Goal: Task Accomplishment & Management: Manage account settings

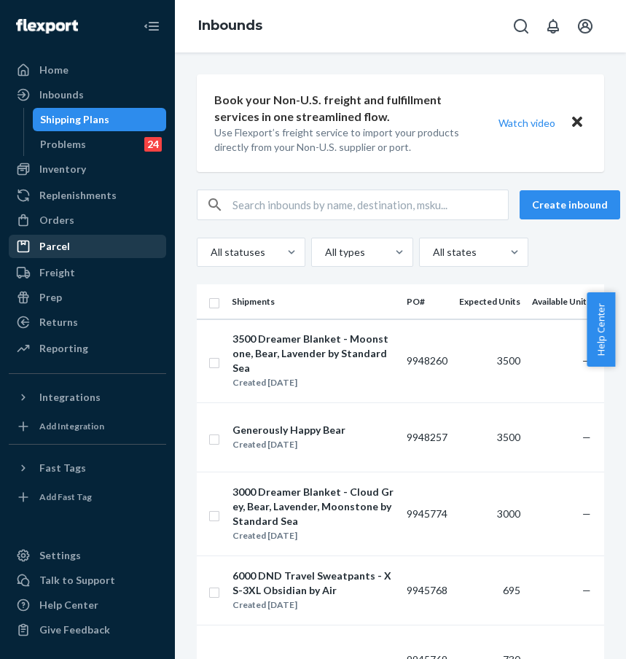
click at [98, 252] on div "Parcel" at bounding box center [87, 246] width 154 height 20
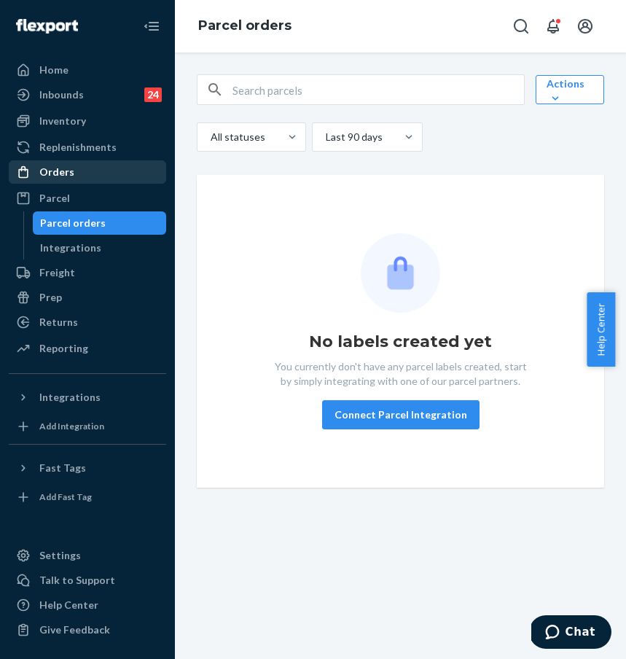
click at [120, 171] on div "Orders" at bounding box center [87, 172] width 154 height 20
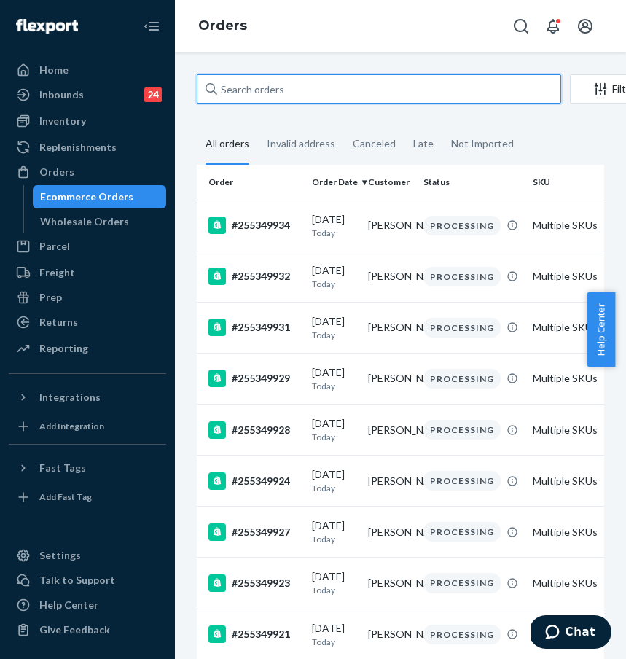
click at [325, 97] on input "text" at bounding box center [379, 88] width 364 height 29
paste input "#255271475"
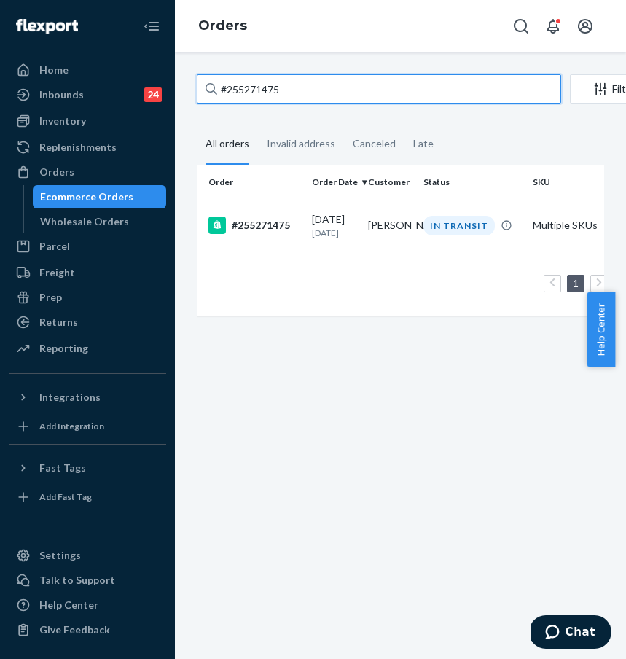
type input "#255271475"
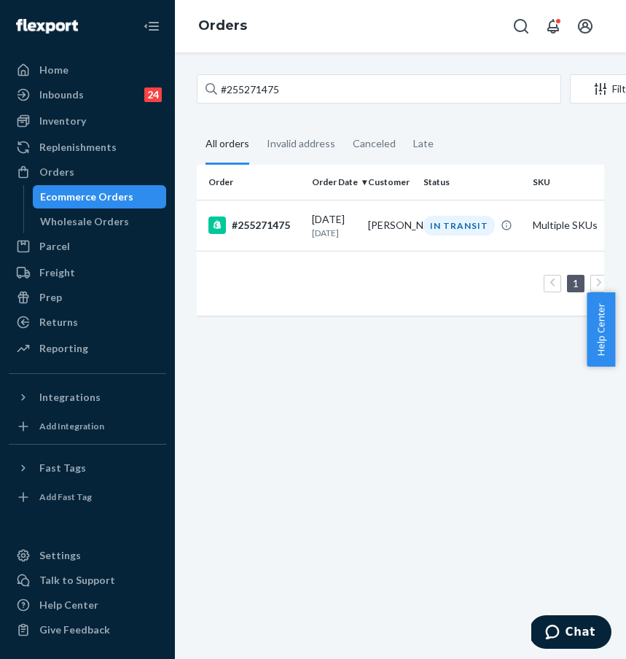
click at [259, 219] on div "#255271475" at bounding box center [254, 224] width 92 height 17
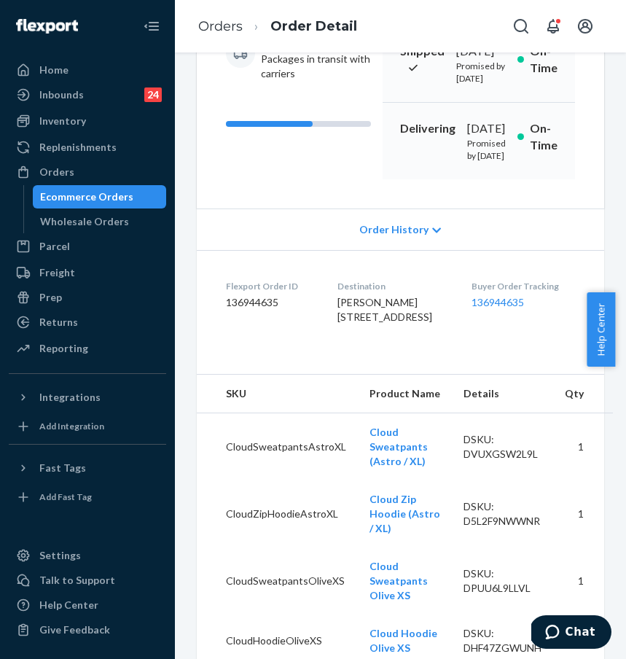
scroll to position [217, 0]
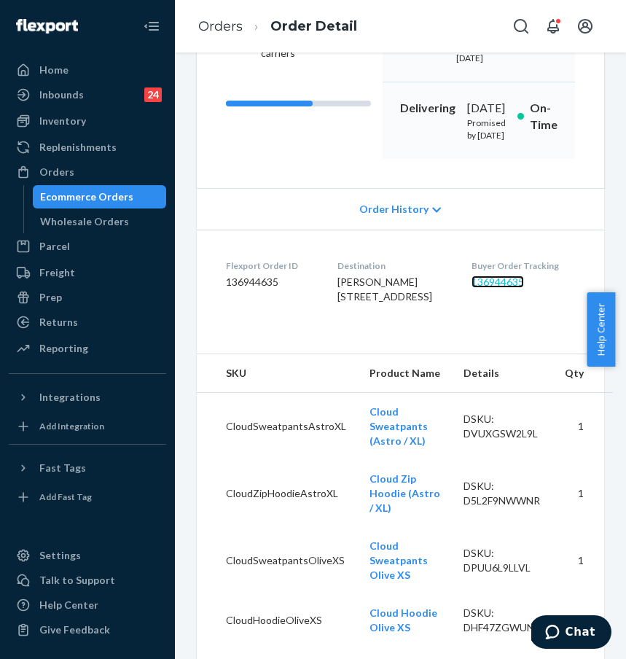
click at [506, 288] on link "136944635" at bounding box center [498, 281] width 52 height 12
click at [154, 172] on div "Orders" at bounding box center [87, 172] width 154 height 20
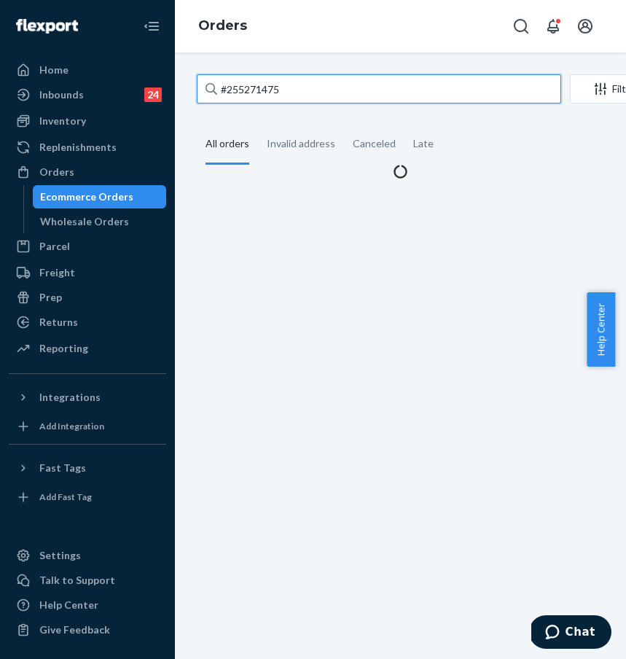
click at [312, 96] on input "#255271475" at bounding box center [379, 88] width 364 height 29
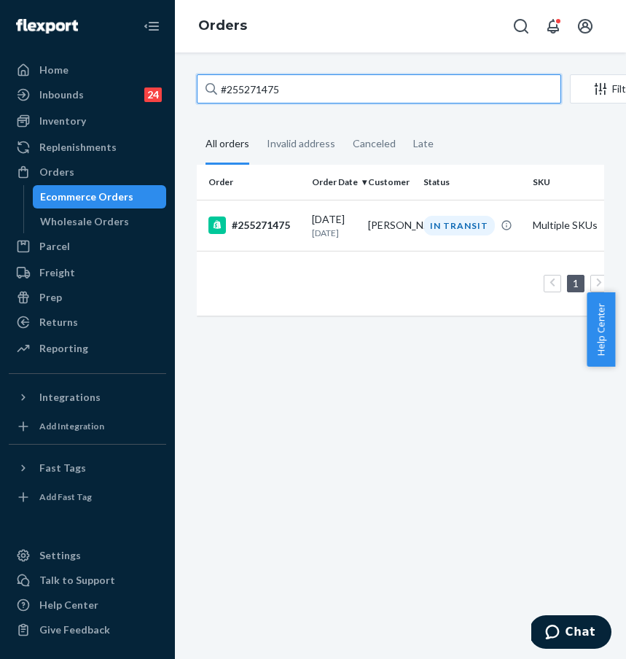
drag, startPoint x: 305, startPoint y: 87, endPoint x: 195, endPoint y: 79, distance: 109.7
click at [195, 79] on div "#255271475 Filter Import Orders Create order Ecommerce order Removal order All …" at bounding box center [400, 202] width 429 height 256
paste input "095838"
type input "#255095838"
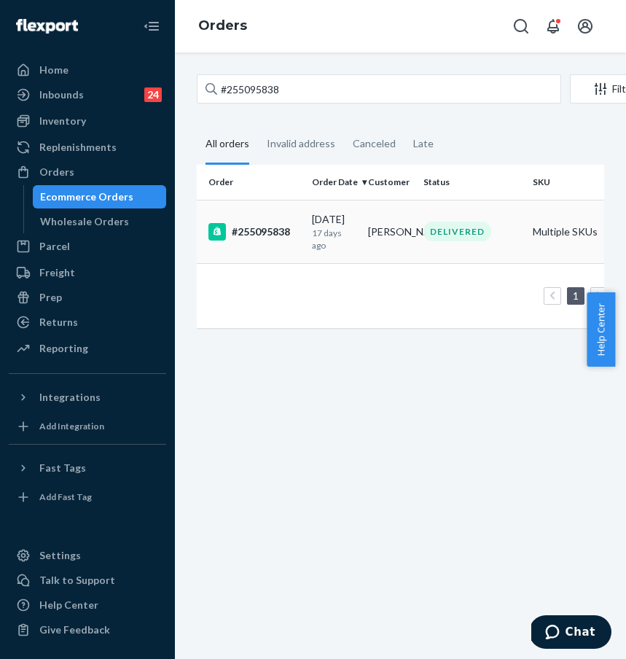
click at [253, 229] on div "#255095838" at bounding box center [254, 231] width 92 height 17
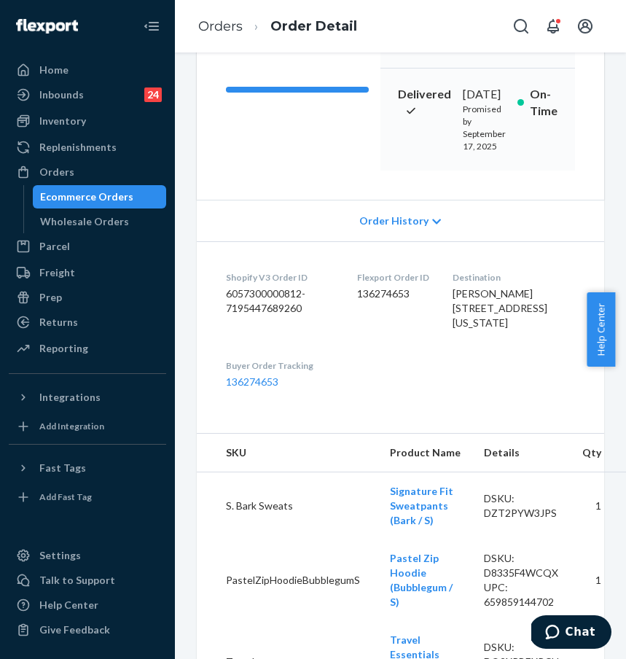
scroll to position [265, 0]
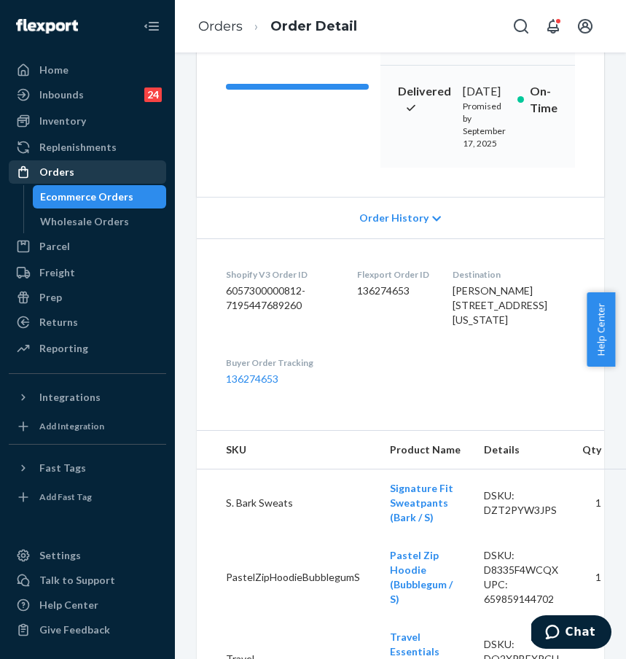
click at [120, 173] on div "Orders" at bounding box center [87, 172] width 154 height 20
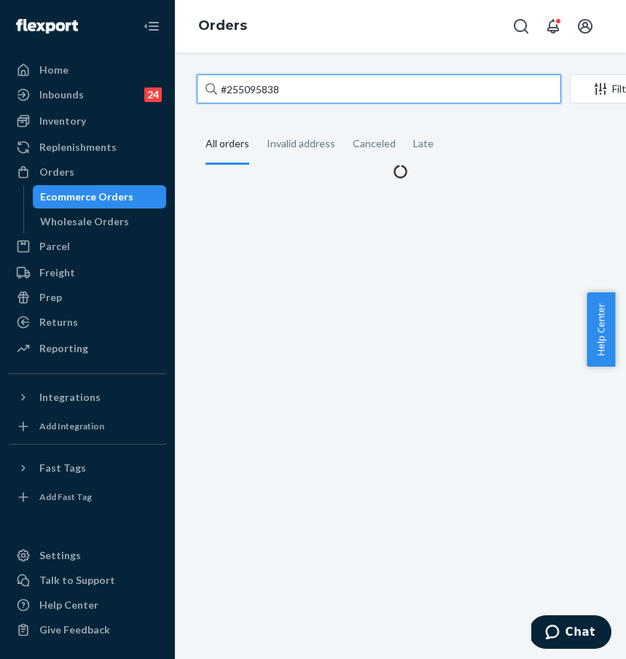
click at [307, 95] on input "#255095838" at bounding box center [379, 88] width 364 height 29
drag, startPoint x: 305, startPoint y: 88, endPoint x: 219, endPoint y: 83, distance: 86.1
click at [219, 83] on input "#255095838" at bounding box center [379, 88] width 364 height 29
paste input "74400"
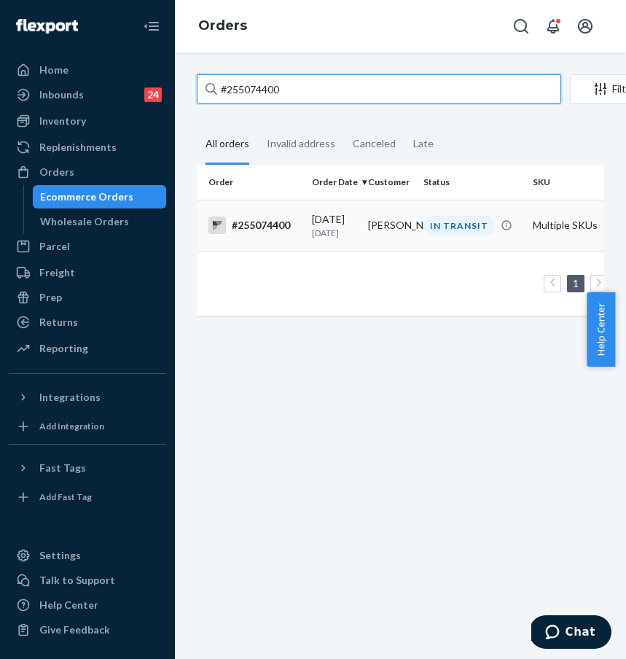
type input "#255074400"
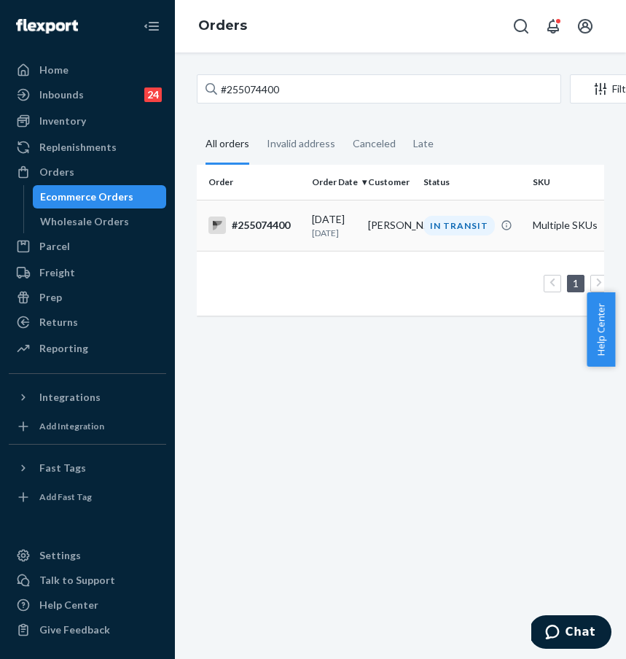
click at [274, 241] on td "#255074400" at bounding box center [251, 225] width 109 height 51
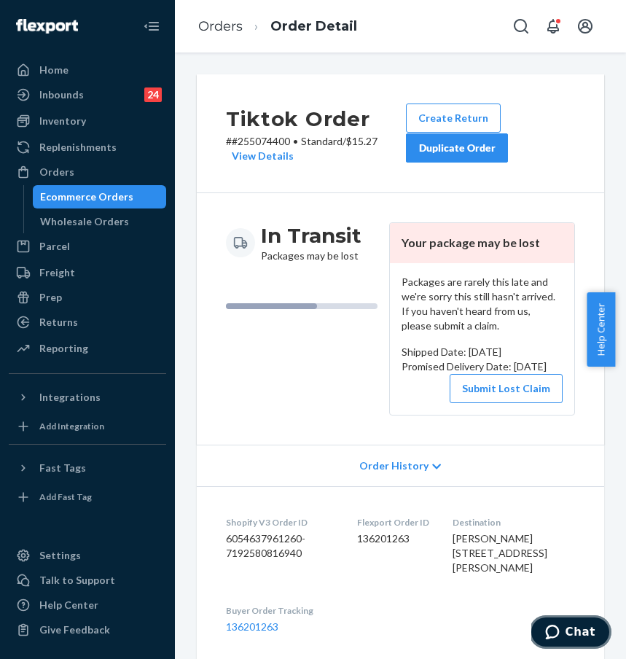
click at [581, 633] on span "Chat" at bounding box center [581, 631] width 30 height 13
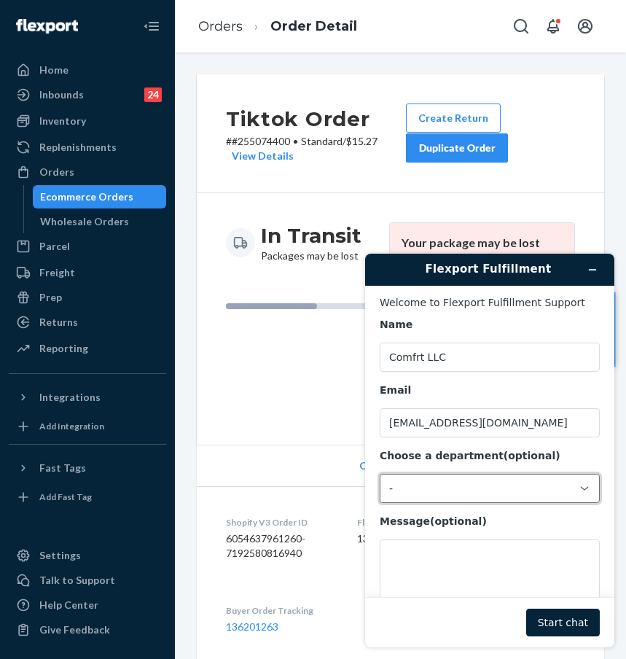
click at [471, 482] on div "-" at bounding box center [481, 488] width 184 height 13
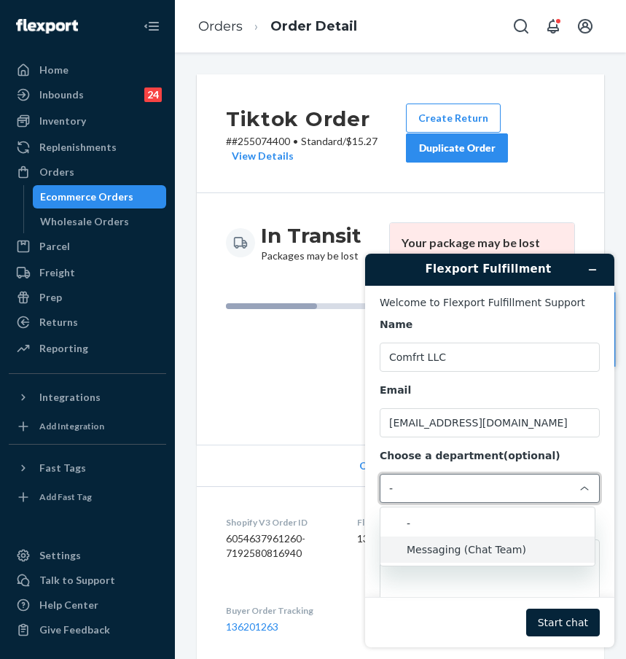
click at [490, 544] on li "Messaging (Chat Team)" at bounding box center [487, 549] width 214 height 26
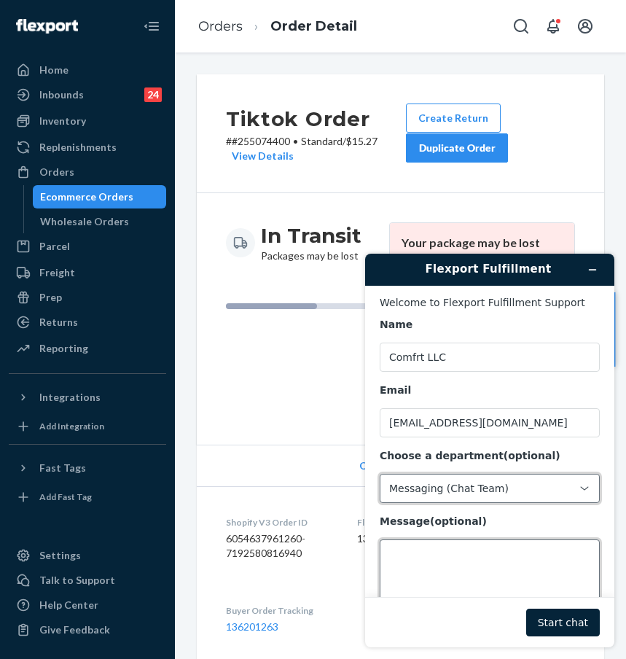
click at [478, 573] on textarea "Message (optional)" at bounding box center [490, 580] width 220 height 82
type textarea "hi there"
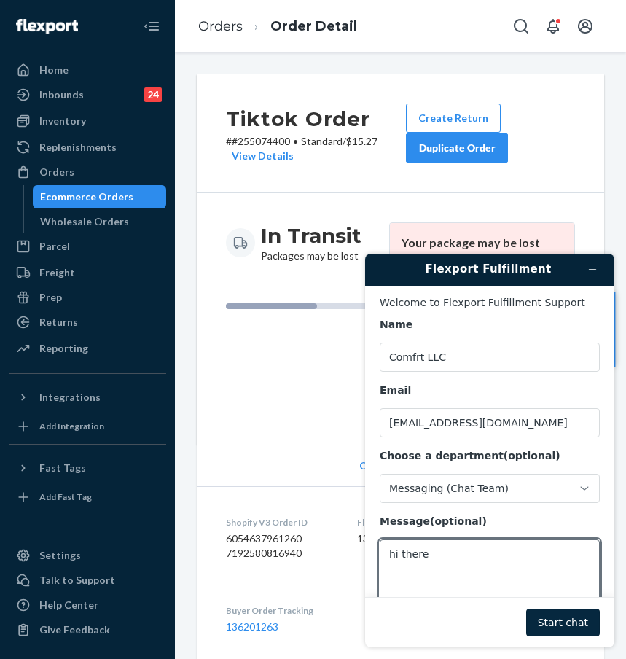
click at [555, 621] on button "Start chat" at bounding box center [563, 623] width 74 height 28
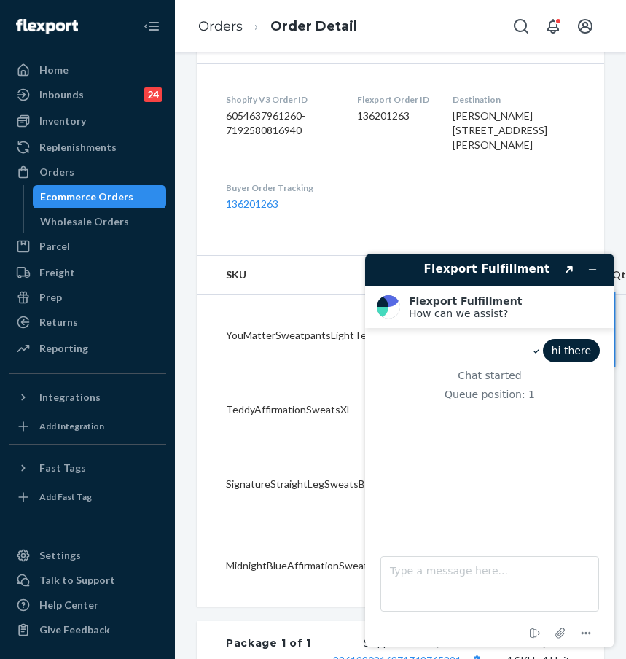
scroll to position [439, 0]
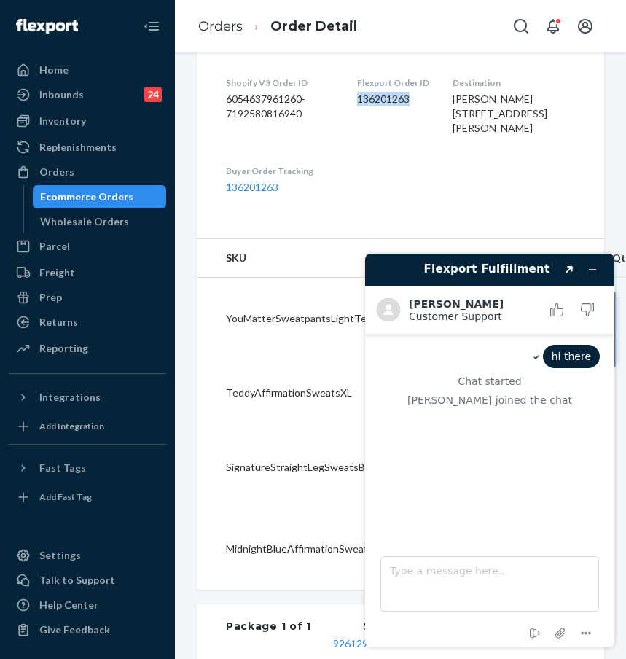
drag, startPoint x: 366, startPoint y: 109, endPoint x: 434, endPoint y: 112, distance: 68.6
click at [434, 112] on dl "Shopify V3 Order ID 6054637961260-7192580816940 Flexport Order ID 136201263 Des…" at bounding box center [400, 135] width 407 height 177
drag, startPoint x: 370, startPoint y: 96, endPoint x: 450, endPoint y: 110, distance: 80.6
click at [450, 110] on dl "Shopify V3 Order ID 6054637961260-7192580816940 Flexport Order ID 136201263 Des…" at bounding box center [400, 135] width 407 height 177
click at [390, 141] on div "Flexport Order ID 136201263" at bounding box center [393, 109] width 72 height 65
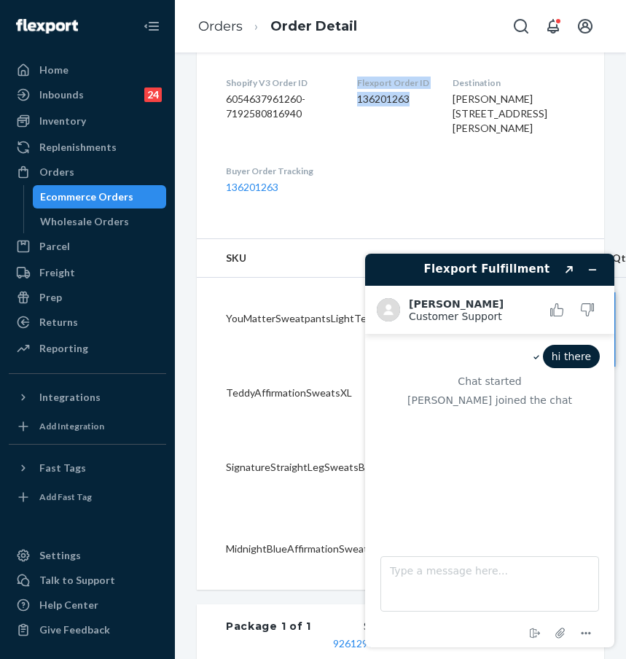
drag, startPoint x: 367, startPoint y: 101, endPoint x: 421, endPoint y: 112, distance: 55.2
click at [421, 112] on div "Flexport Order ID 136201263" at bounding box center [393, 109] width 72 height 65
copy div "Flexport Order ID 136201263"
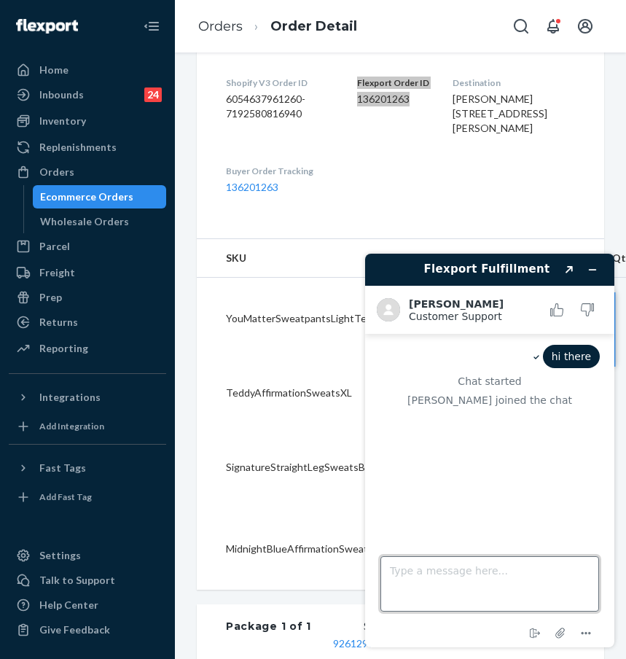
click at [426, 567] on textarea "Type a message here..." at bounding box center [489, 583] width 219 height 55
paste textarea "Flexport Order ID 136201263"
click at [566, 571] on textarea "could you please check the status of Flexport Order ID 136201263" at bounding box center [489, 583] width 219 height 55
type textarea "could you please check the status of delivery for Flexport Order ID 136201263"
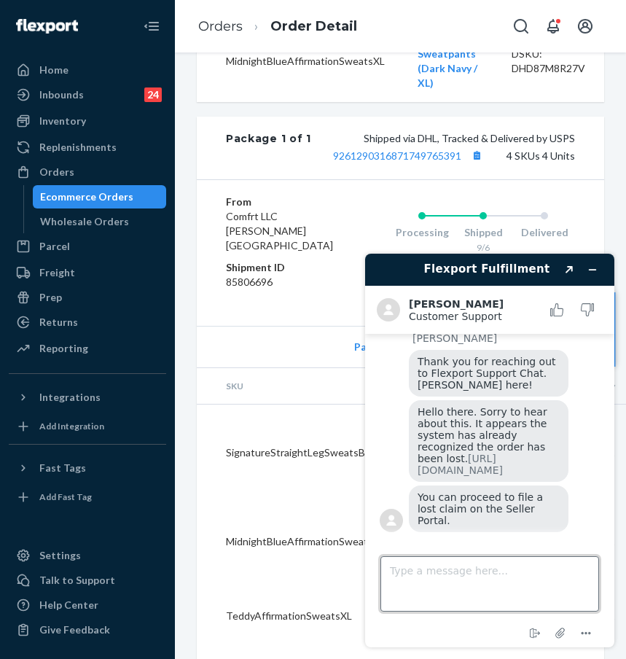
scroll to position [237, 0]
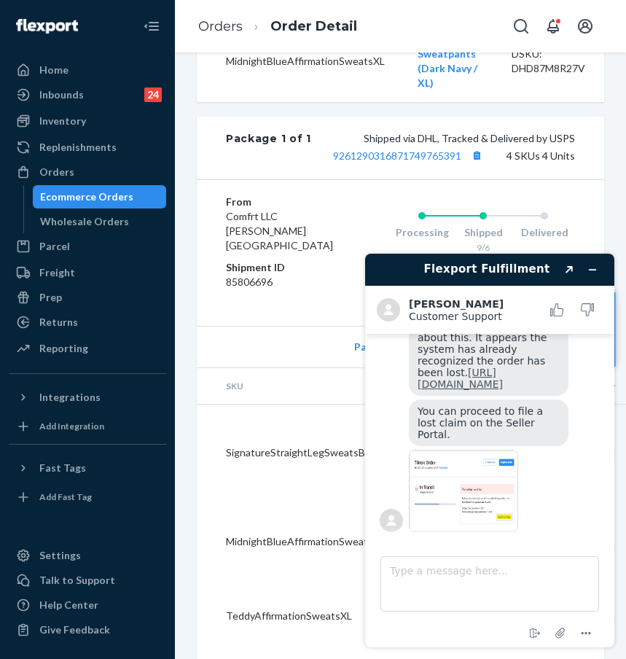
click at [490, 390] on link "[URL][DOMAIN_NAME]" at bounding box center [460, 378] width 85 height 23
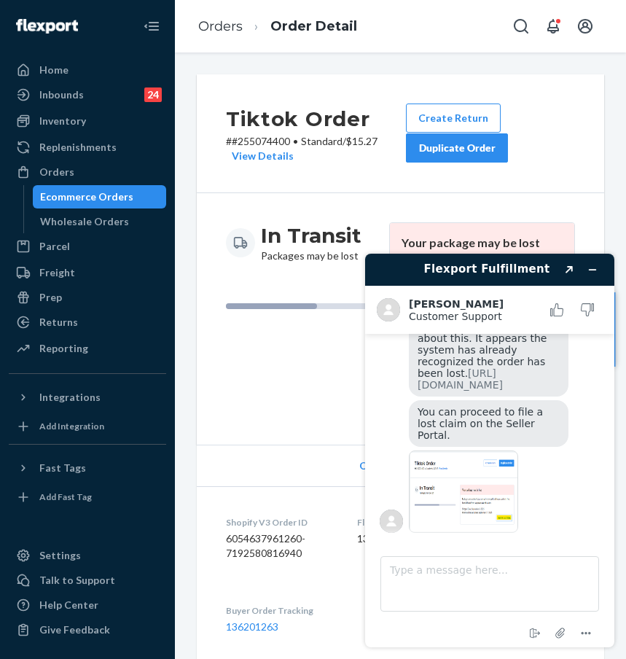
scroll to position [240, 0]
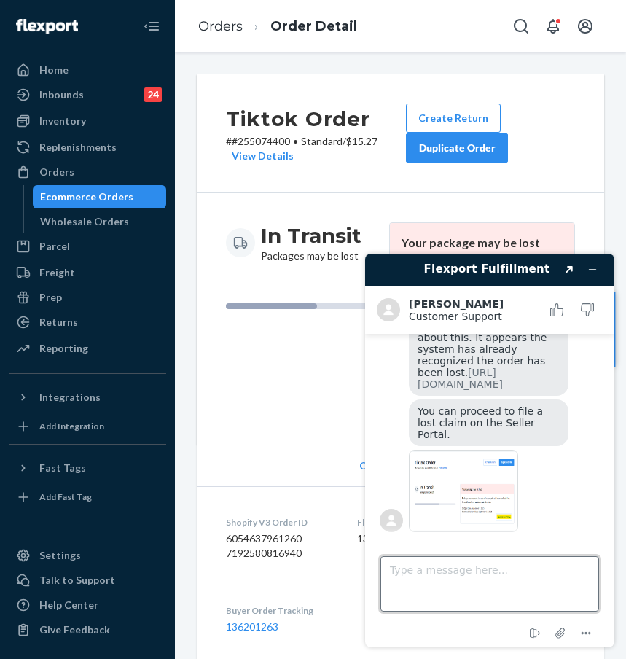
click at [547, 579] on textarea "Type a message here..." at bounding box center [489, 583] width 219 height 55
type textarea "ok thank you"
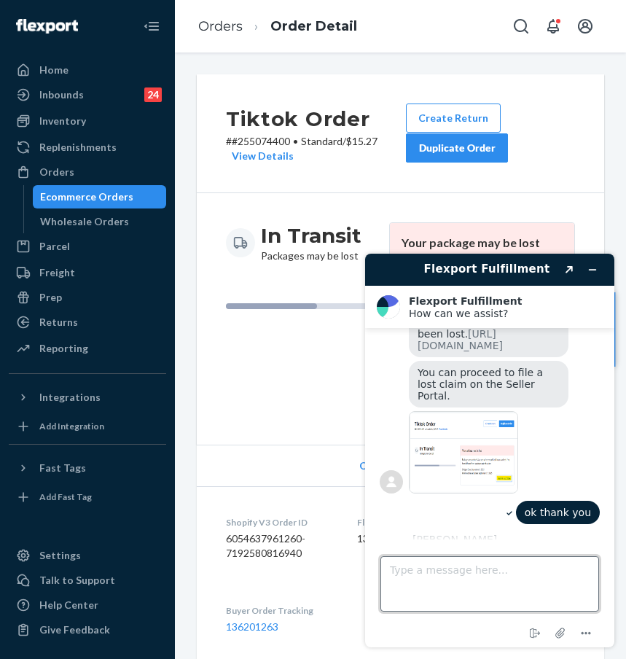
scroll to position [402, 0]
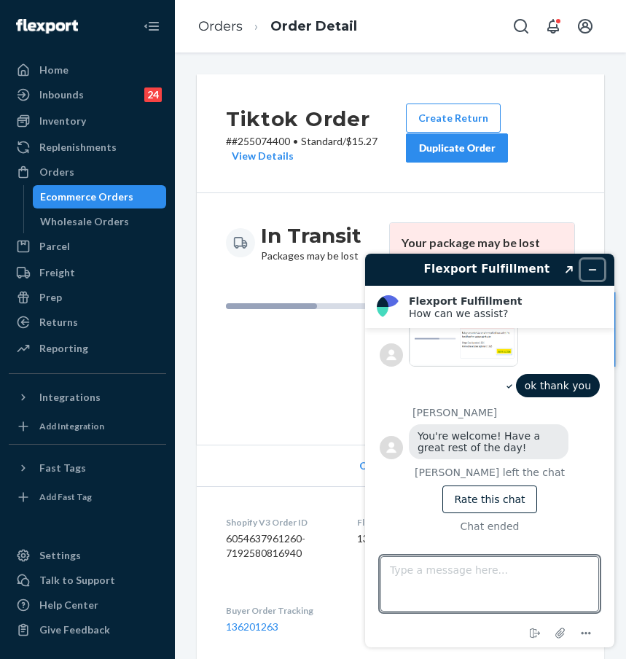
click at [597, 272] on icon "Minimize widget" at bounding box center [592, 270] width 10 height 10
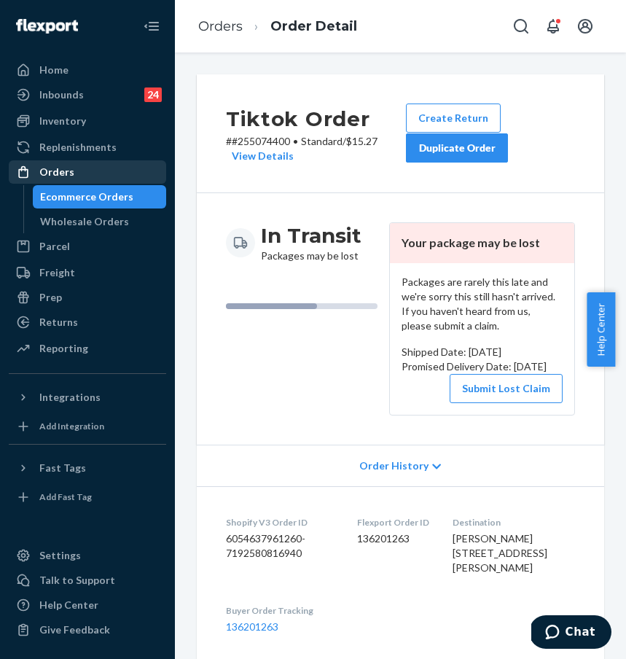
click at [98, 176] on div "Orders" at bounding box center [87, 172] width 154 height 20
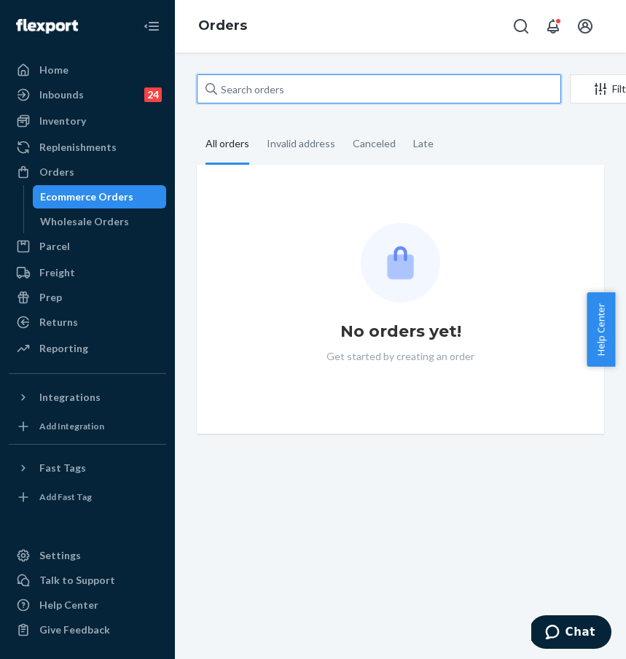
click at [308, 82] on input "text" at bounding box center [379, 88] width 364 height 29
paste input "255069737"
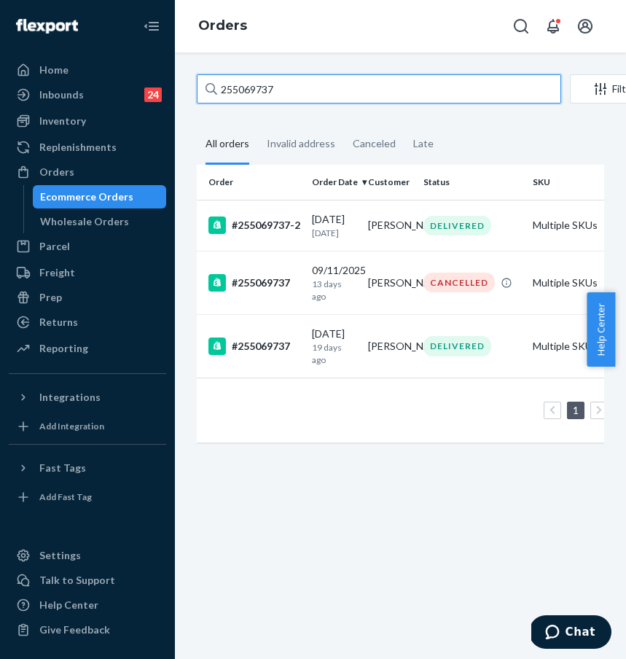
type input "255069737"
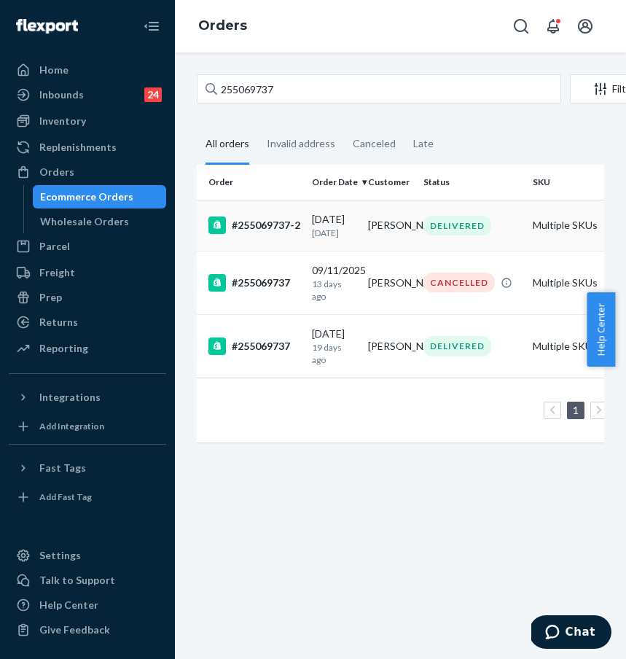
click at [267, 207] on td "#255069737-2" at bounding box center [251, 225] width 109 height 51
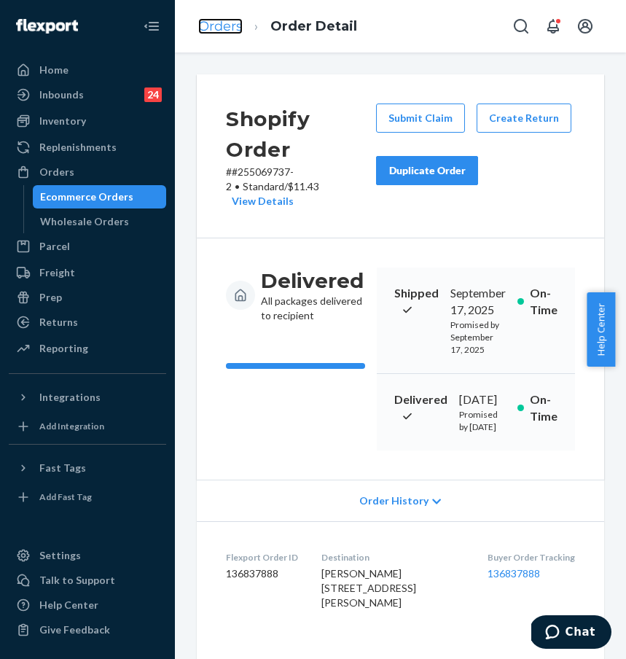
click at [234, 27] on link "Orders" at bounding box center [220, 26] width 44 height 16
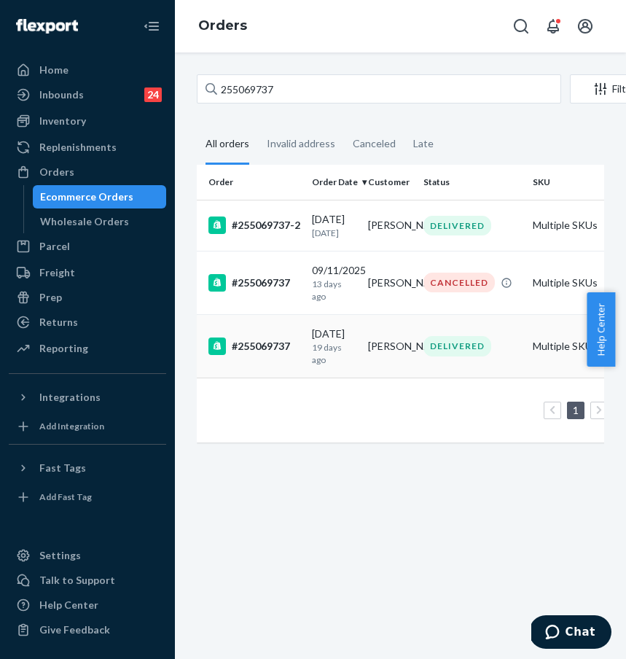
click at [284, 352] on div "#255069737" at bounding box center [254, 345] width 92 height 17
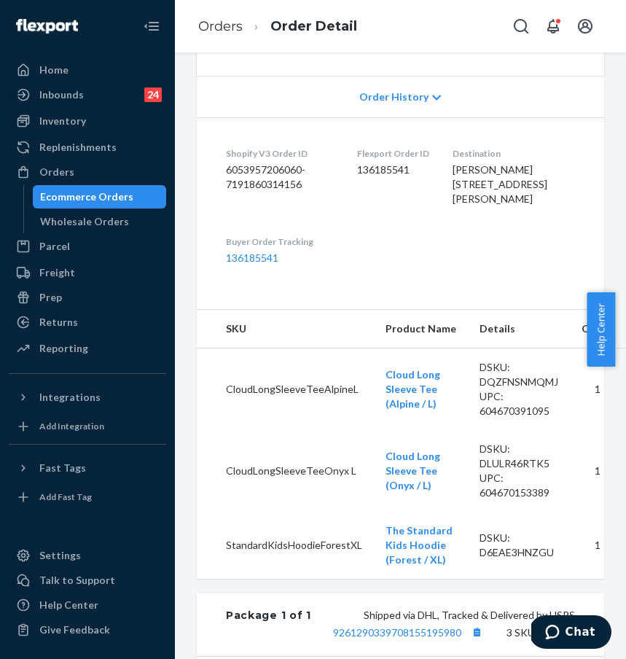
scroll to position [69, 0]
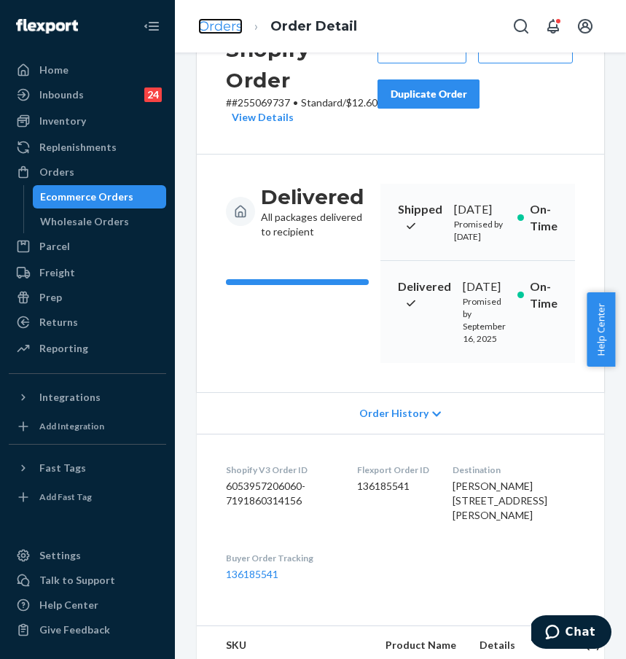
click at [219, 24] on link "Orders" at bounding box center [220, 26] width 44 height 16
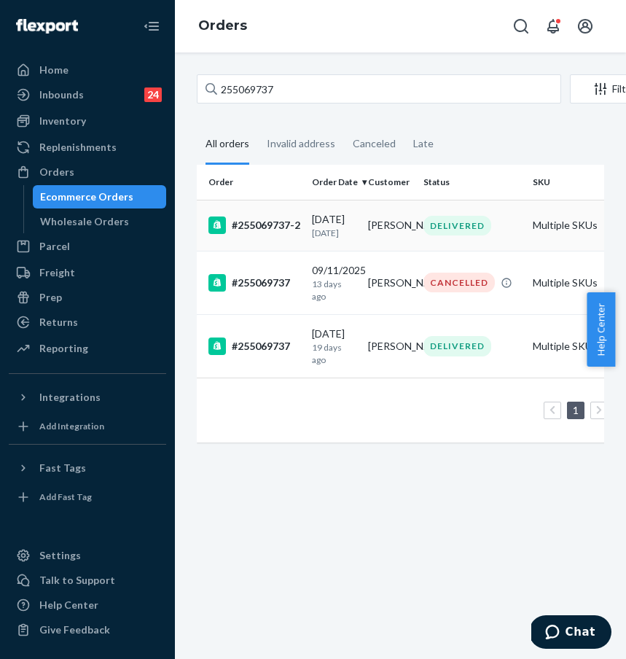
click at [286, 227] on div "#255069737-2" at bounding box center [254, 224] width 92 height 17
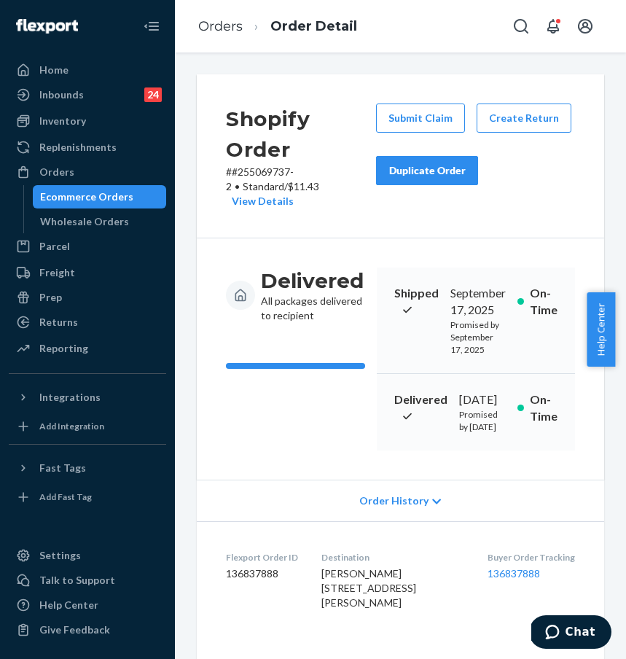
click at [525, 210] on div "Shopify Order # #255069737-2 • Standard / $11.43 View Details Submit Claim Crea…" at bounding box center [400, 156] width 407 height 164
click at [523, 121] on button "Create Return" at bounding box center [524, 117] width 95 height 29
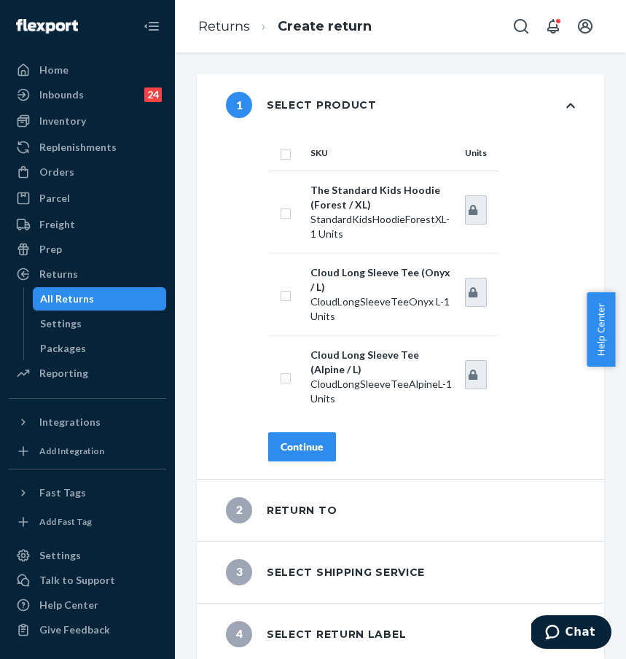
click at [282, 152] on input "checkbox" at bounding box center [286, 152] width 12 height 15
checkbox input "true"
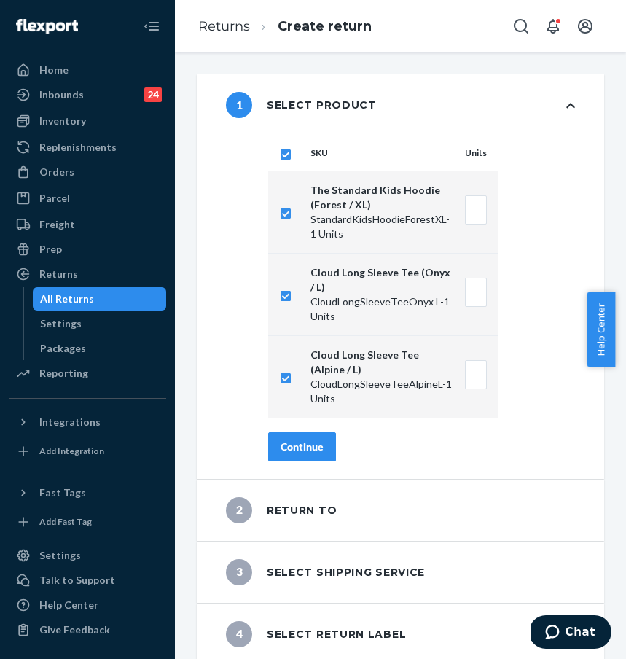
click at [318, 442] on div "Continue" at bounding box center [302, 446] width 43 height 15
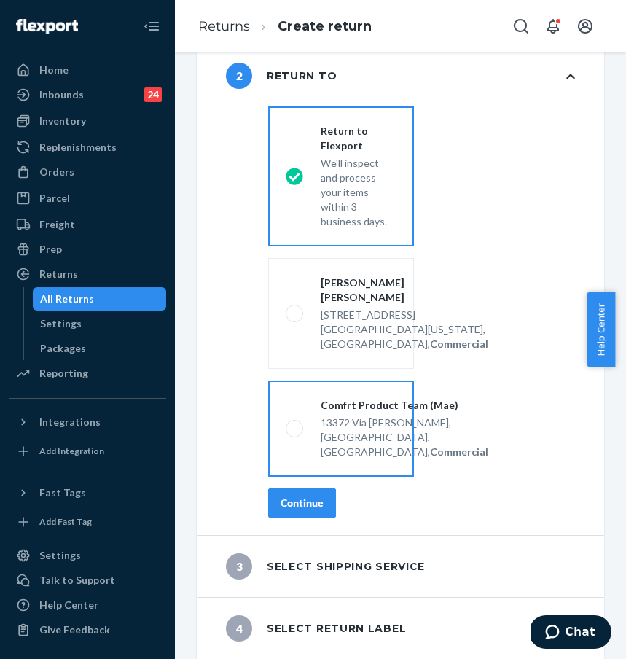
scroll to position [193, 0]
click at [305, 502] on div "Continue" at bounding box center [302, 503] width 43 height 15
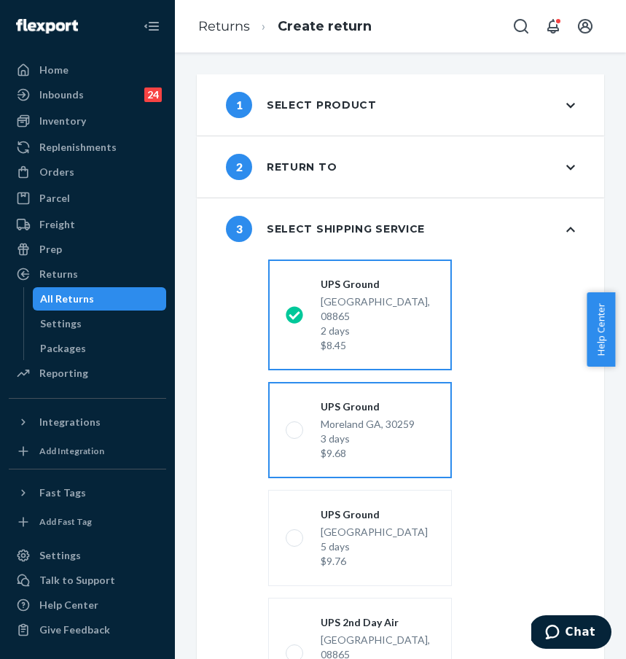
scroll to position [249, 0]
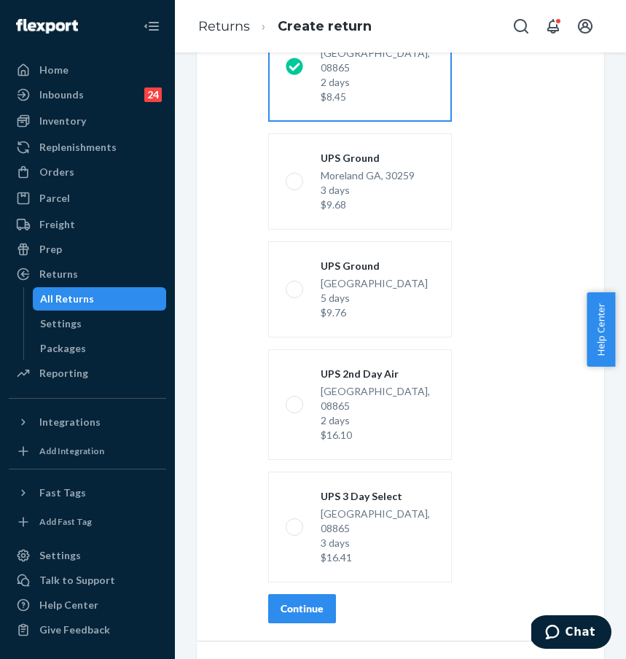
click at [322, 601] on div "Continue" at bounding box center [302, 608] width 43 height 15
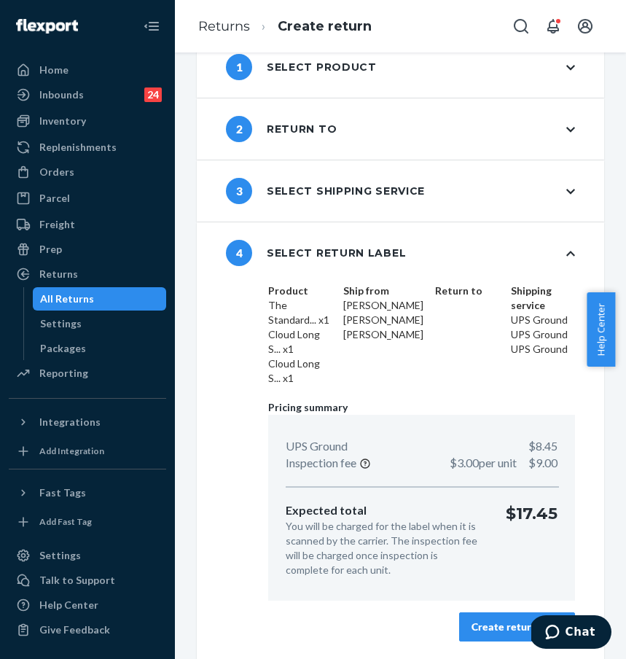
click at [506, 632] on div "Create return label" at bounding box center [517, 626] width 91 height 15
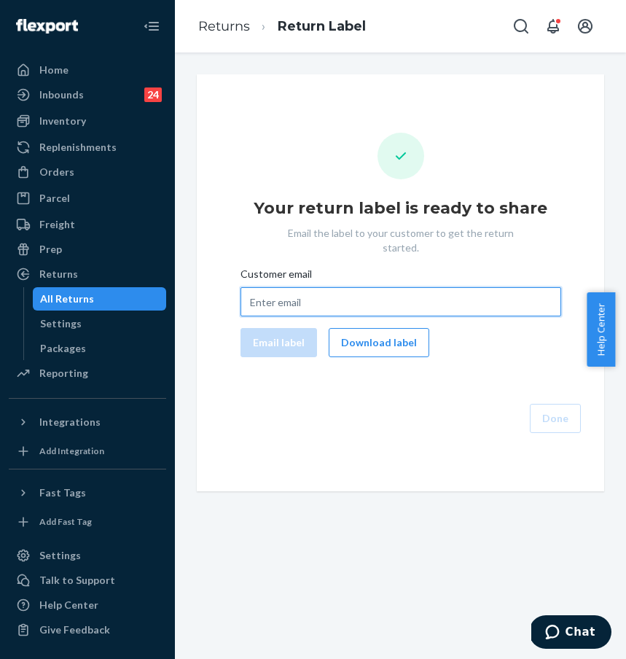
click at [343, 289] on input "Customer email" at bounding box center [400, 301] width 321 height 29
paste input "akh201@msn.com"
type input "akh201@msn.com"
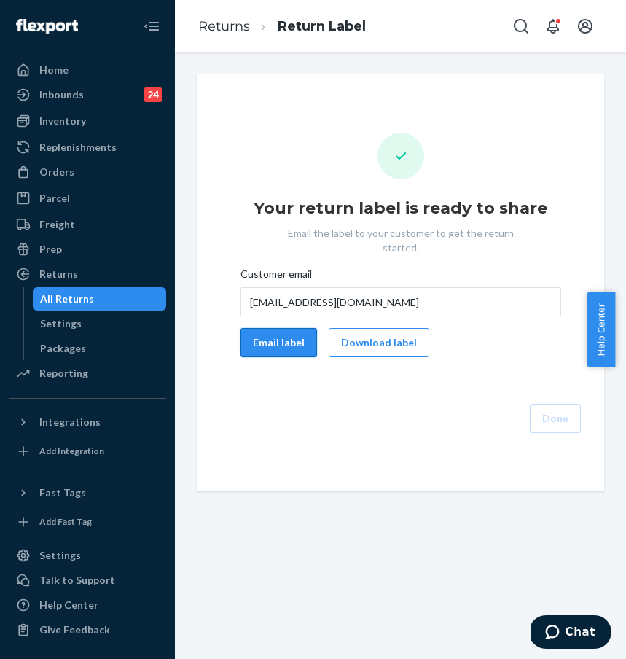
click at [259, 332] on button "Email label" at bounding box center [278, 342] width 77 height 29
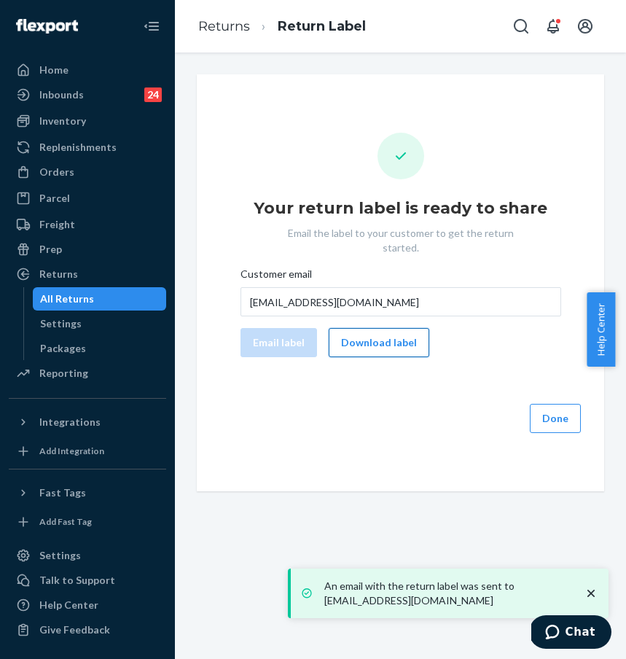
click at [380, 331] on button "Download label" at bounding box center [379, 342] width 101 height 29
